Goal: Task Accomplishment & Management: Complete application form

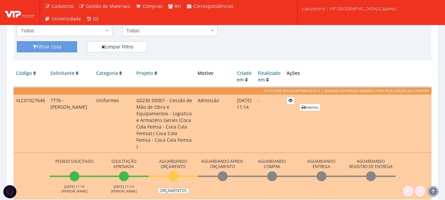
scroll to position [66, 0]
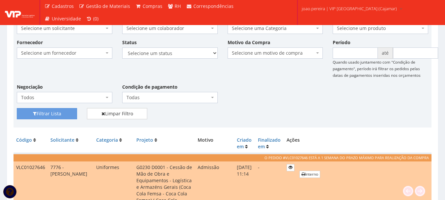
click at [280, 101] on div "Fornecedor Selecione um fornecedor ******** ******** 1000 MARCAS BRASIL 123 MIL…" at bounding box center [222, 73] width 421 height 69
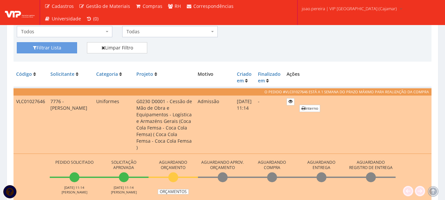
scroll to position [230, 0]
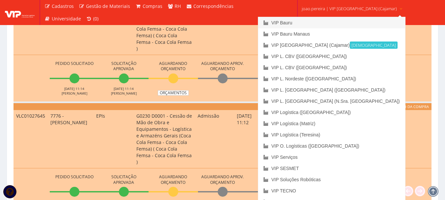
click at [313, 20] on link "VIP Bauru" at bounding box center [331, 22] width 147 height 11
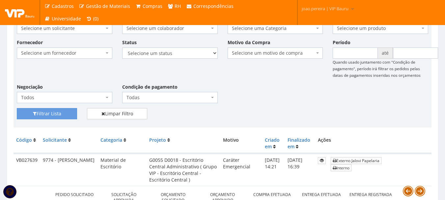
scroll to position [132, 0]
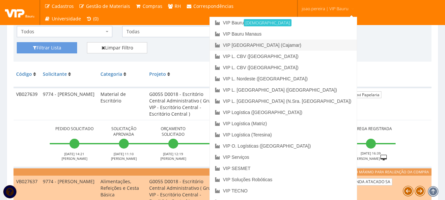
click at [324, 45] on link "VIP [GEOGRAPHIC_DATA] (Cajamar)" at bounding box center [283, 44] width 147 height 11
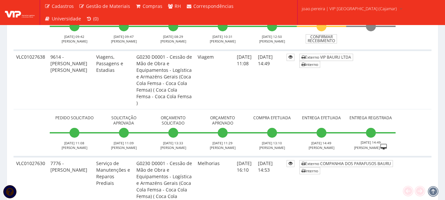
scroll to position [625, 0]
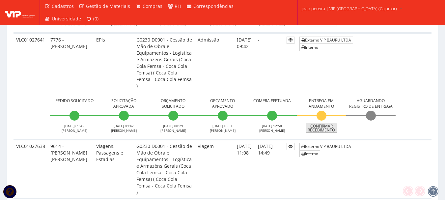
click at [320, 123] on link "Confirmar Recebimento" at bounding box center [320, 127] width 31 height 9
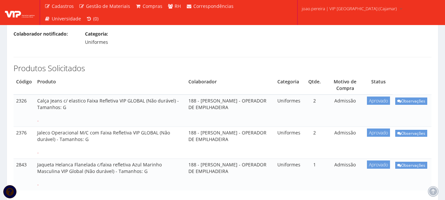
scroll to position [99, 0]
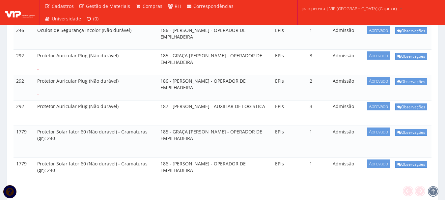
select select "25"
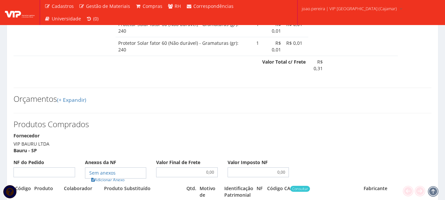
scroll to position [1218, 0]
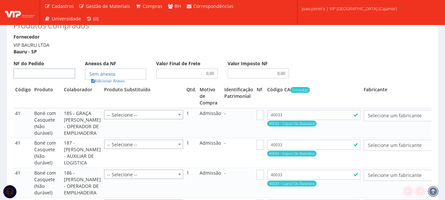
select select "848"
click at [50, 78] on input "NF do Pedido" at bounding box center [44, 73] width 62 height 10
type input "00"
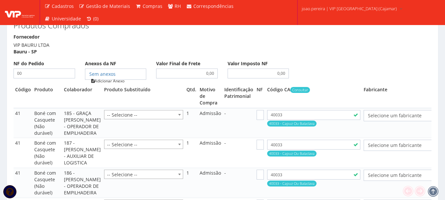
click at [107, 84] on link "Adicionar Anexo" at bounding box center [107, 80] width 37 height 7
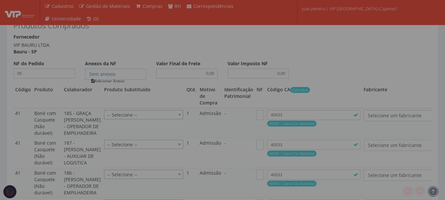
type input "00"
select select "848"
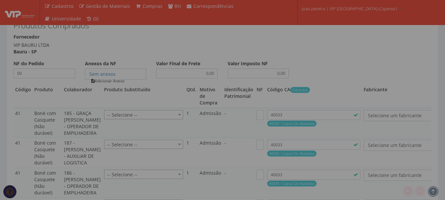
type input "00"
select select "848"
type input "00"
select select "848"
type input "00"
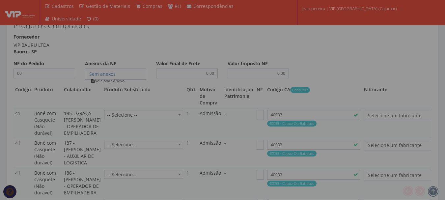
select select "848"
type input "00"
select select "848"
type input "00"
select select "848"
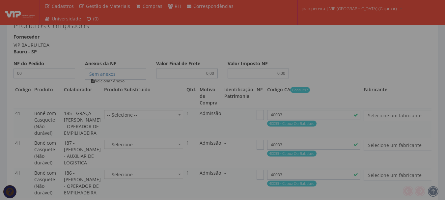
type input "00"
select select "848"
type input "00"
select select "848"
type input "00"
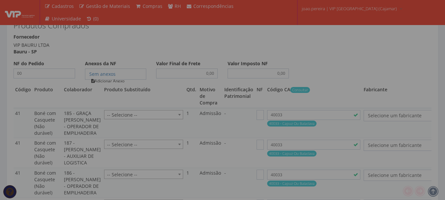
select select "848"
type input "00"
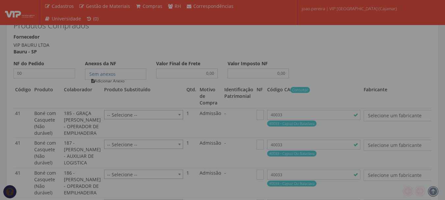
type input "00"
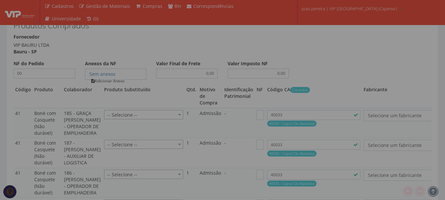
type input "00"
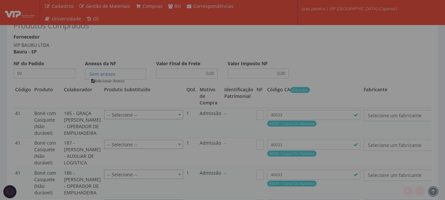
type input "00"
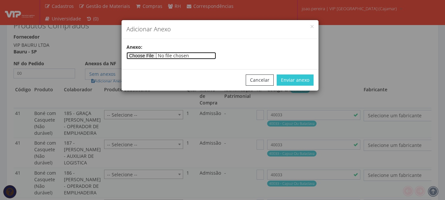
click at [149, 53] on input"] "file" at bounding box center [171, 55] width 90 height 7
select select "19"
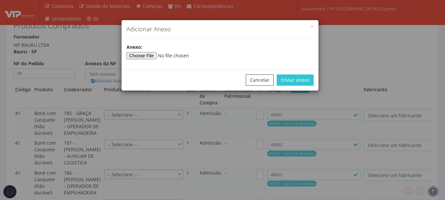
select select "19"
select select "1164"
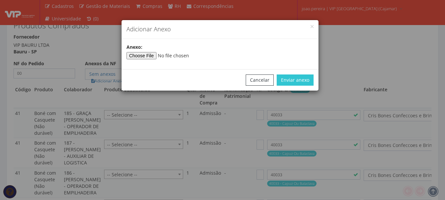
select select "1164"
type input"] "C:\fakepath\PEDIDOS SEM NOTA FISCAL ESTOQUE.docx"
click at [299, 79] on button "Enviar anexo" at bounding box center [294, 79] width 37 height 11
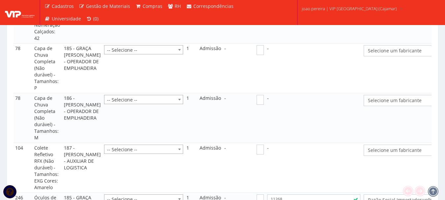
scroll to position [1975, 0]
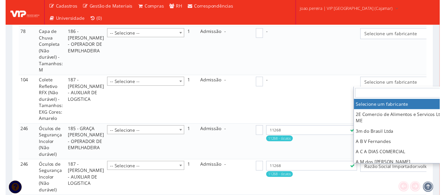
scroll to position [1975, 15]
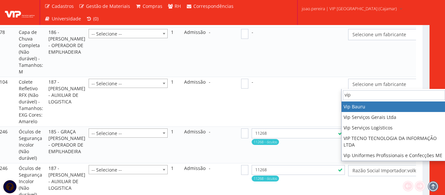
type input "vip"
select select "70"
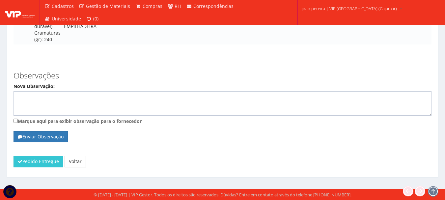
scroll to position [2633, 0]
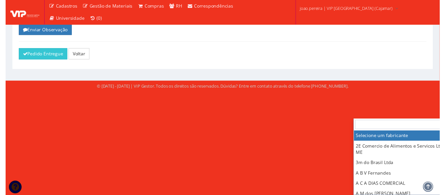
scroll to position [2633, 15]
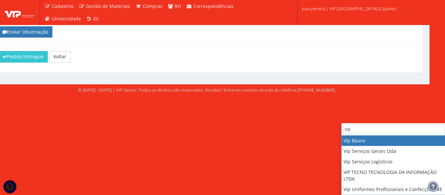
type input "vip"
select select "70"
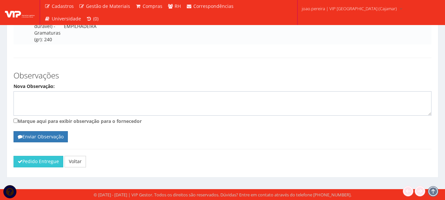
scroll to position [2765, 0]
click at [41, 164] on button "Pedido Entregue" at bounding box center [38, 161] width 50 height 11
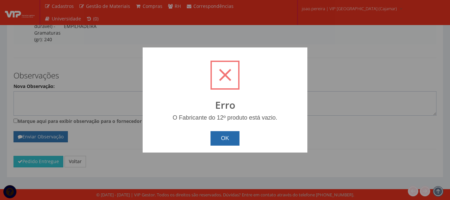
click at [230, 137] on button "OK" at bounding box center [224, 138] width 29 height 14
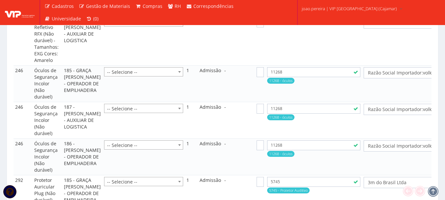
scroll to position [2041, 0]
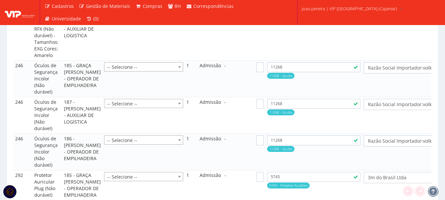
click at [378, 21] on span "Selecione um fabricante" at bounding box center [415, 18] width 95 height 7
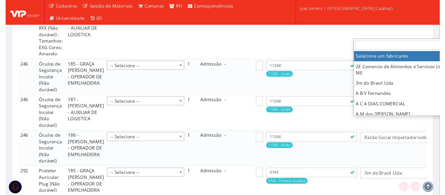
scroll to position [2041, 15]
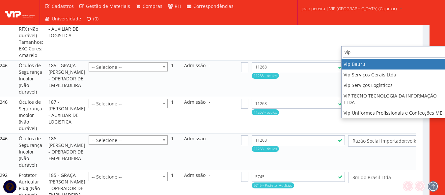
type input "vip"
select select "70"
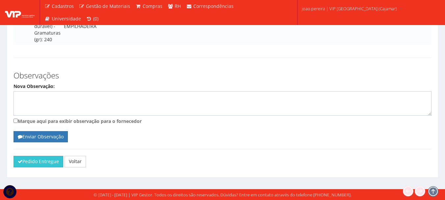
scroll to position [2765, 0]
click at [35, 160] on button "Pedido Entregue" at bounding box center [38, 161] width 50 height 11
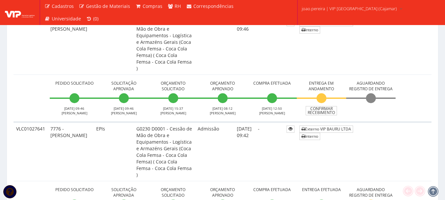
scroll to position [560, 0]
click at [326, 107] on link "Confirmar Recebimento" at bounding box center [320, 111] width 31 height 9
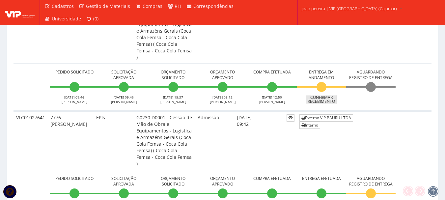
scroll to position [592, 0]
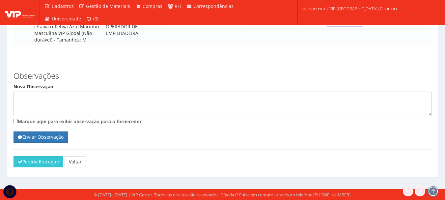
scroll to position [1219, 0]
click at [40, 163] on button "Pedido Entregue" at bounding box center [38, 161] width 50 height 11
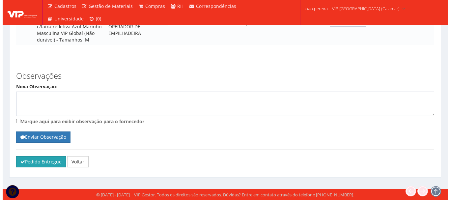
scroll to position [1192, 0]
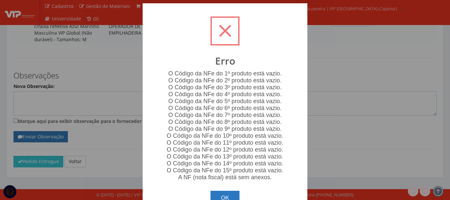
click at [228, 193] on button "OK" at bounding box center [224, 198] width 29 height 14
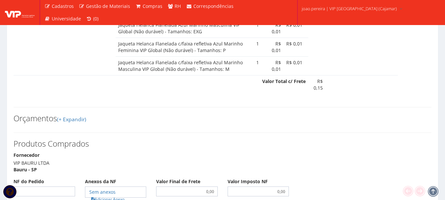
scroll to position [692, 0]
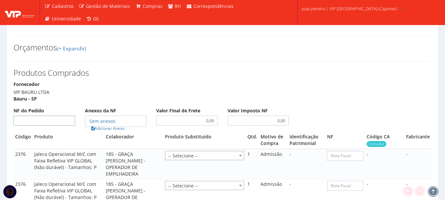
click at [28, 116] on input "NF do Pedido" at bounding box center [44, 121] width 62 height 10
type input "00"
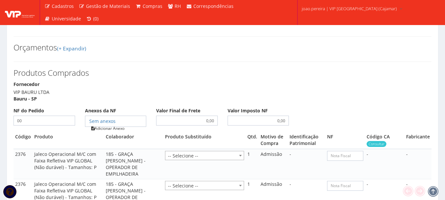
type input "00"
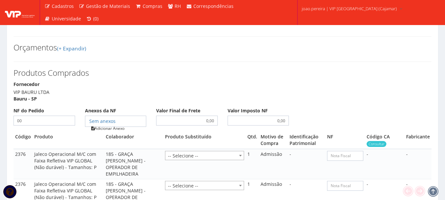
type input "00"
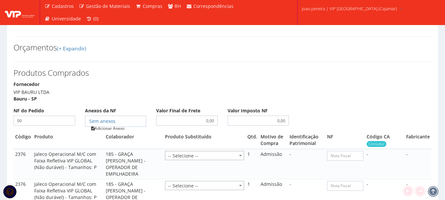
type input "00"
click at [110, 125] on link "Adicionar Anexo" at bounding box center [107, 128] width 37 height 7
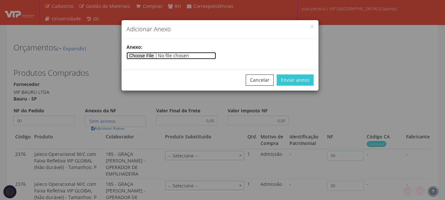
click at [146, 55] on input"] "file" at bounding box center [171, 55] width 90 height 7
type input"] "C:\fakepath\PEDIDOS SEM NOTA FISCAL Mister Beef.docx"
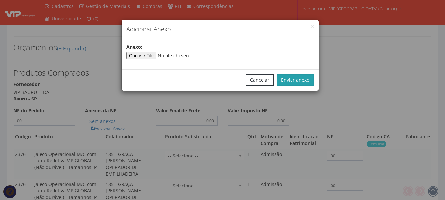
click at [299, 77] on button "Enviar anexo" at bounding box center [294, 79] width 37 height 11
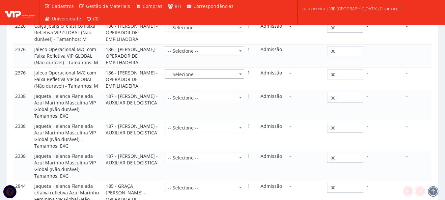
scroll to position [1219, 0]
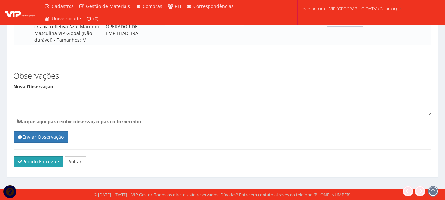
click at [38, 161] on button "Pedido Entregue" at bounding box center [38, 161] width 50 height 11
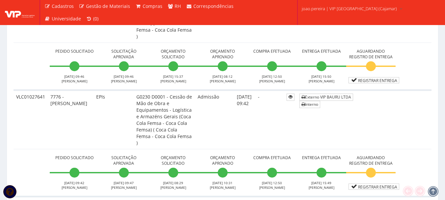
scroll to position [592, 0]
click at [385, 183] on link "Registrar Entrega" at bounding box center [373, 186] width 51 height 6
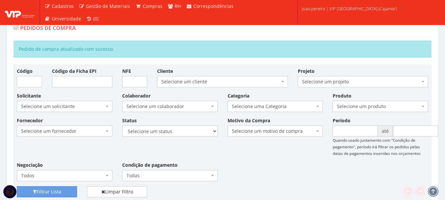
scroll to position [0, 0]
